Goal: Information Seeking & Learning: Learn about a topic

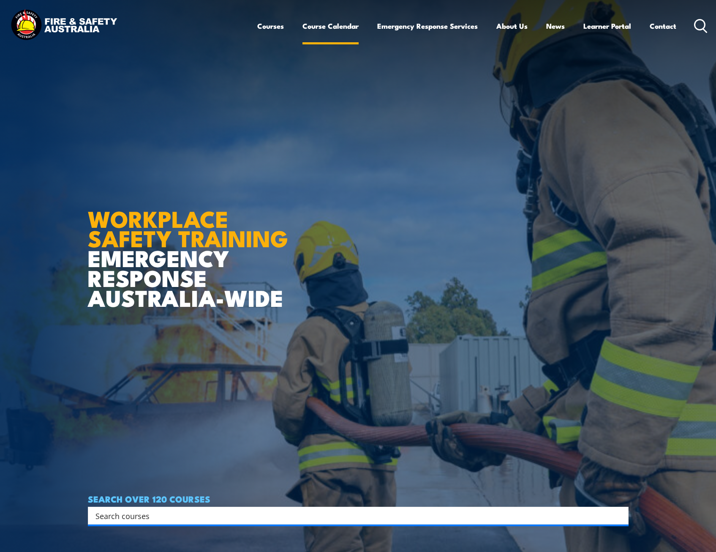
click at [322, 26] on link "Course Calendar" at bounding box center [330, 26] width 56 height 22
click at [339, 25] on link "Course Calendar" at bounding box center [330, 26] width 56 height 22
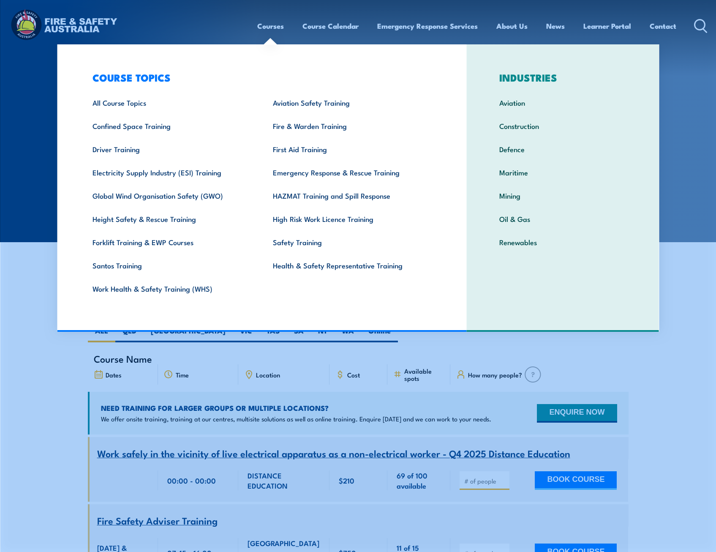
click at [273, 25] on link "Courses" at bounding box center [270, 26] width 27 height 22
click at [303, 264] on link "Health & Safety Representative Training" at bounding box center [350, 264] width 180 height 23
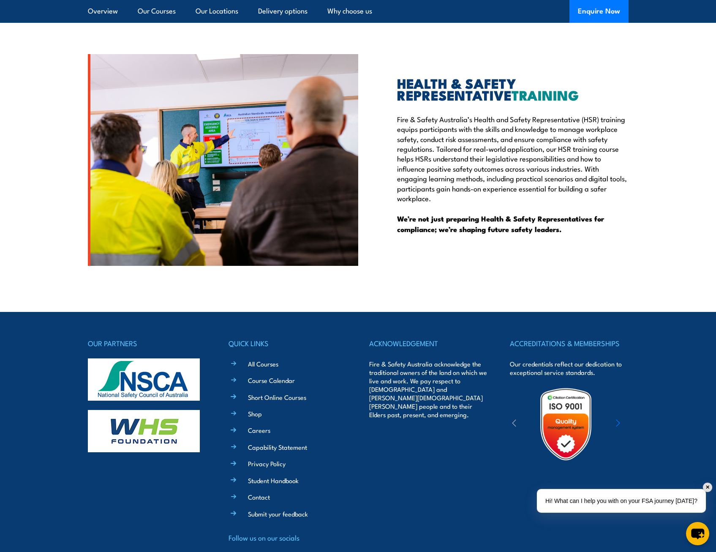
scroll to position [2402, 0]
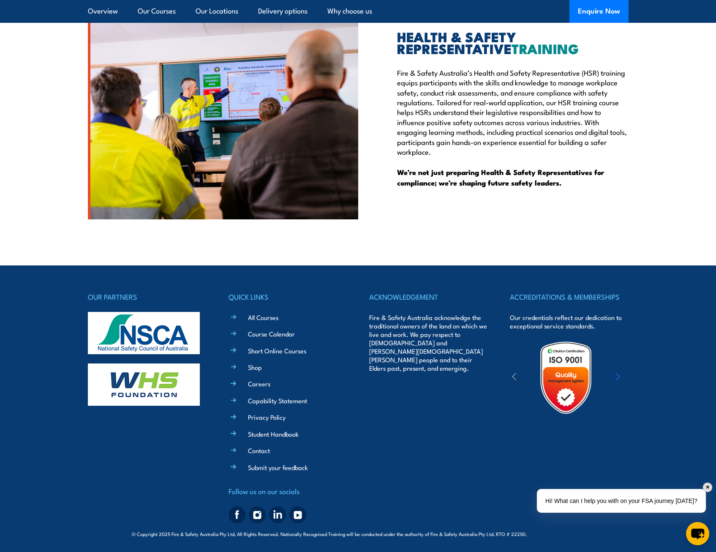
click at [553, 497] on div "Hi! What can I help you with on your FSA journey [DATE]?" at bounding box center [621, 501] width 169 height 24
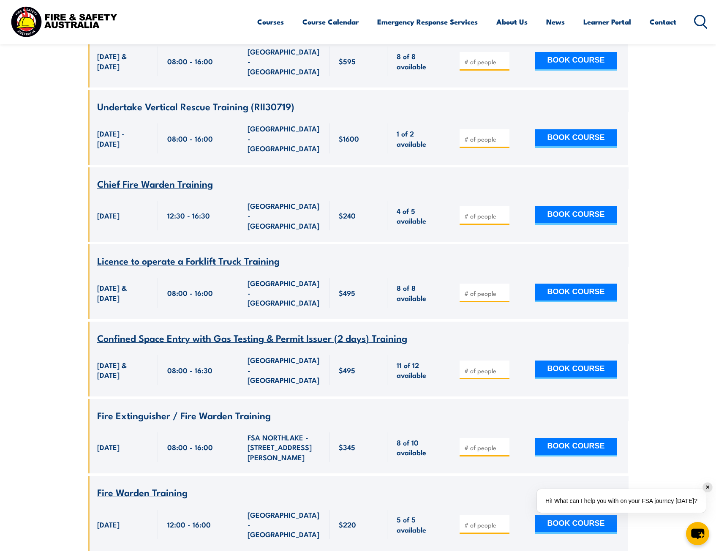
scroll to position [4050, 0]
